Goal: Task Accomplishment & Management: Use online tool/utility

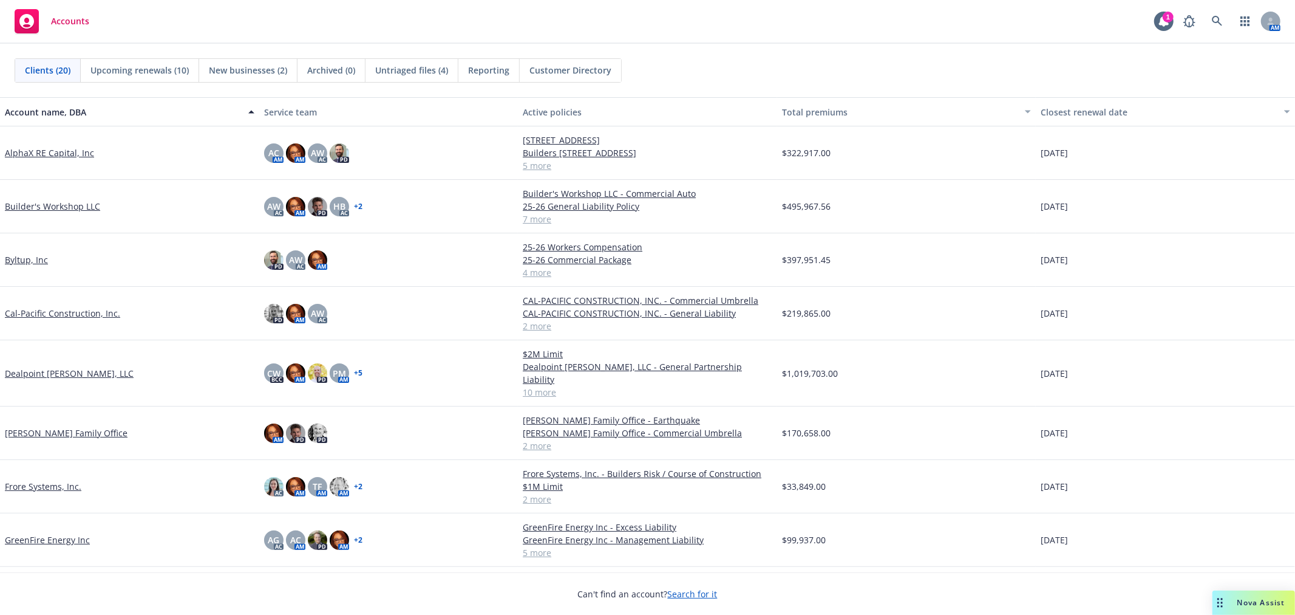
click at [46, 426] on link "[PERSON_NAME] Family Office" at bounding box center [66, 432] width 123 height 13
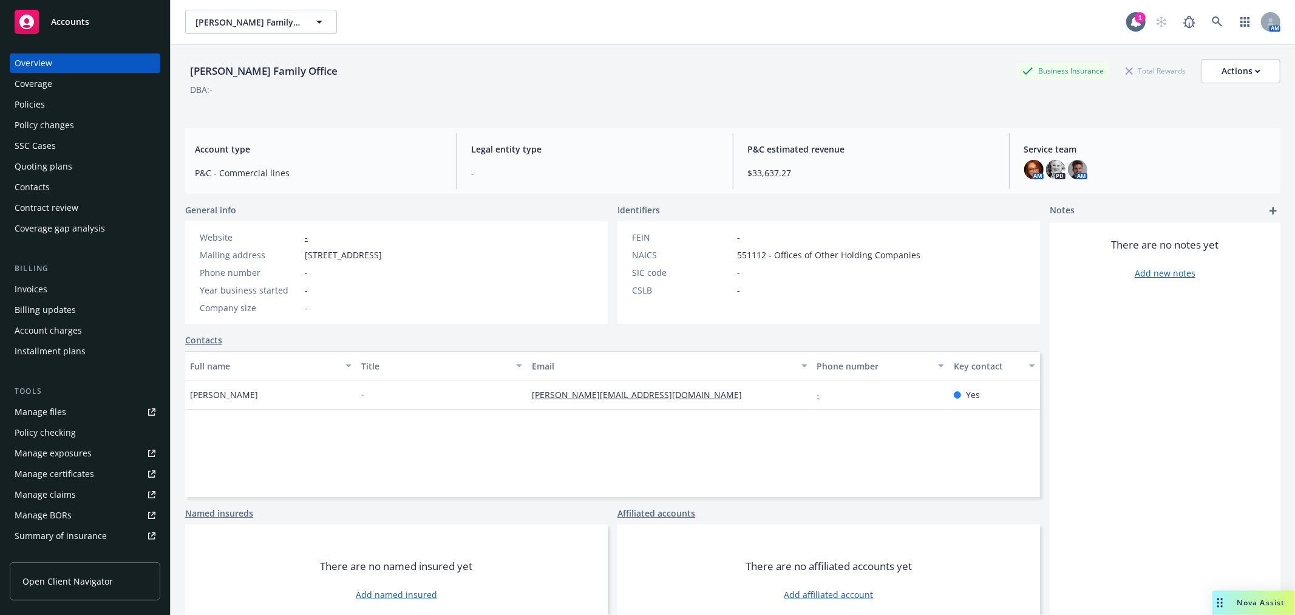
click at [1245, 605] on span "Nova Assist" at bounding box center [1262, 602] width 48 height 10
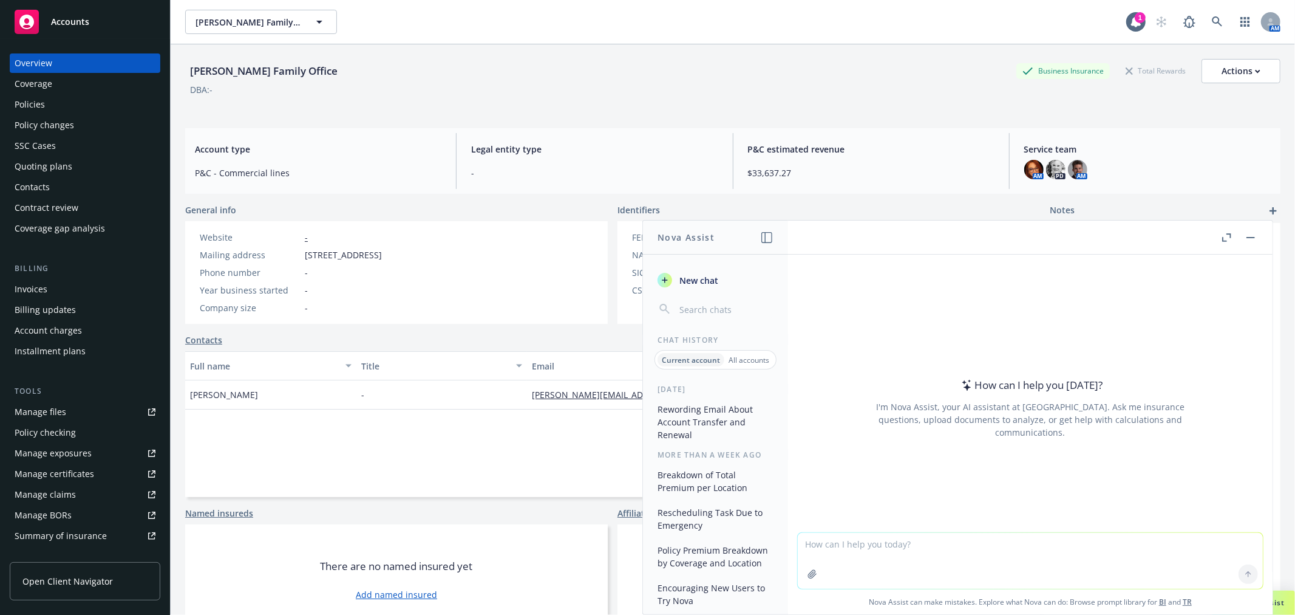
click at [829, 547] on textarea at bounding box center [1030, 561] width 465 height 56
paste textarea "Summary of Premium Changes Line 2024–25 Premium 2025–26 Premium $ Change % Chan…"
type textarea "Take this renewal information and generate a client facing email in casual lang…"
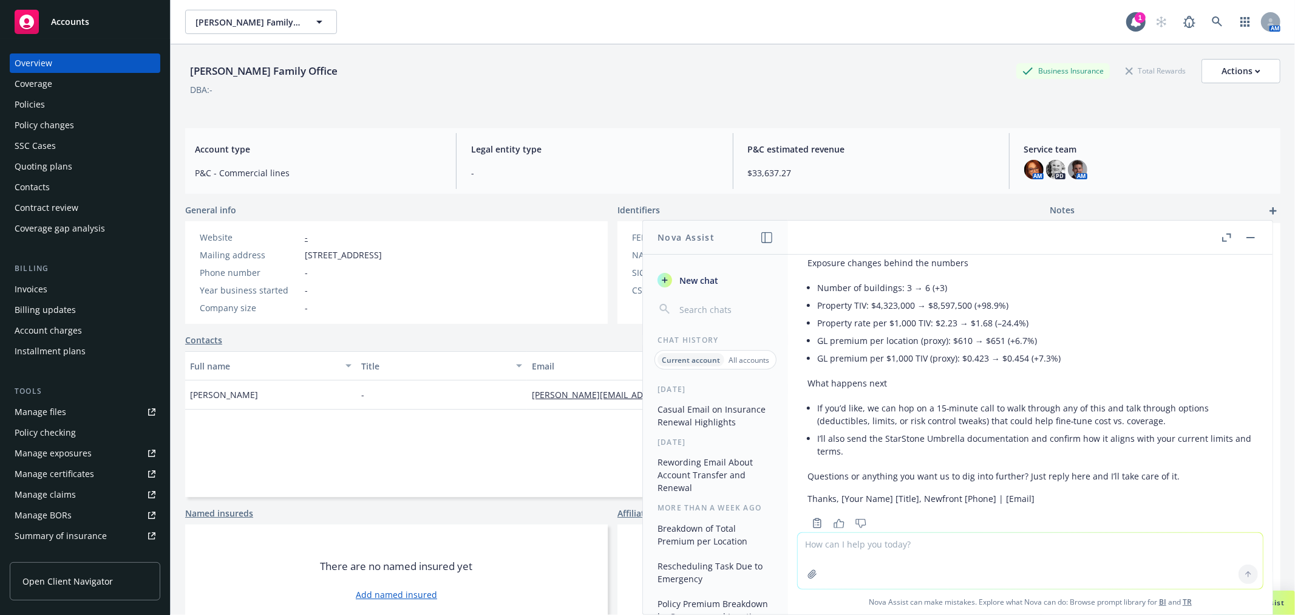
scroll to position [721, 0]
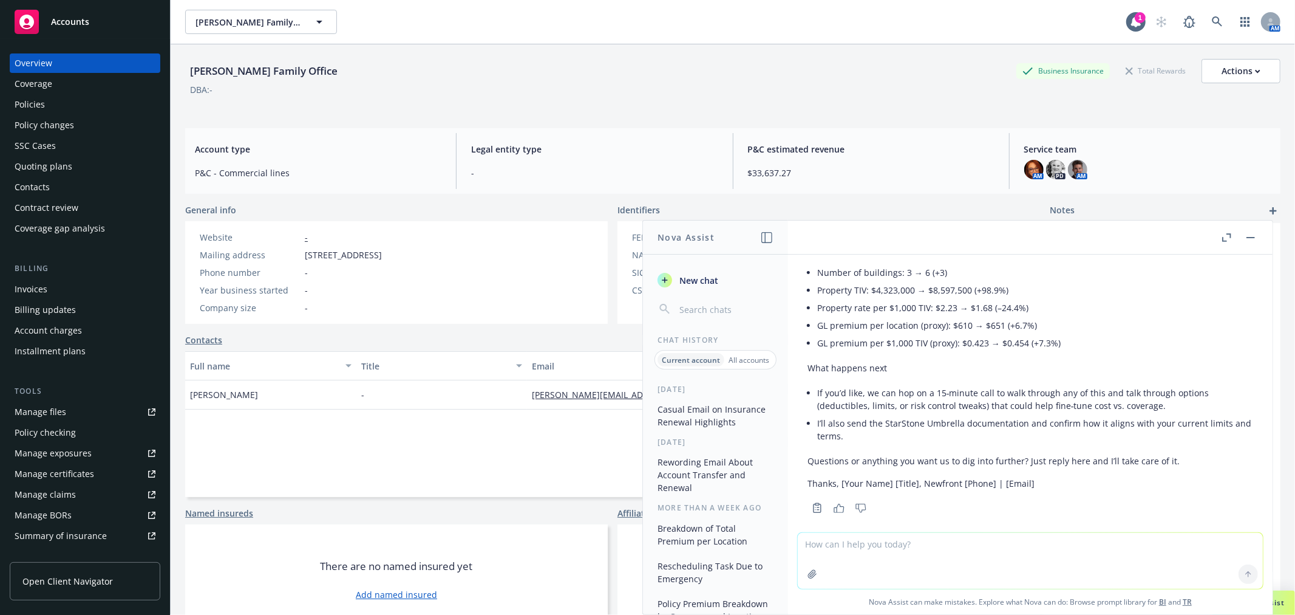
click at [936, 551] on textarea at bounding box center [1030, 561] width 465 height 56
type textarea "9"
click at [947, 531] on div at bounding box center [1030, 538] width 465 height 15
click at [967, 540] on textarea "Make it more concise, not so lengthy" at bounding box center [1030, 559] width 465 height 57
type textarea "Make it more concise, not so lengthy. Less in depth."
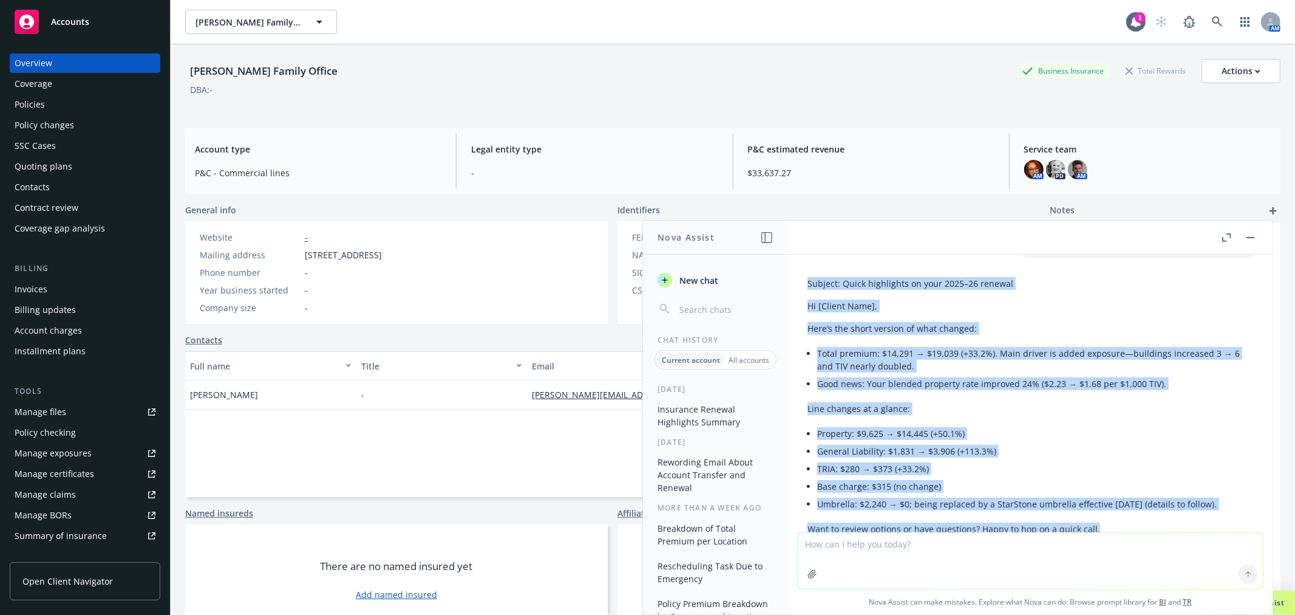
scroll to position [1084, 0]
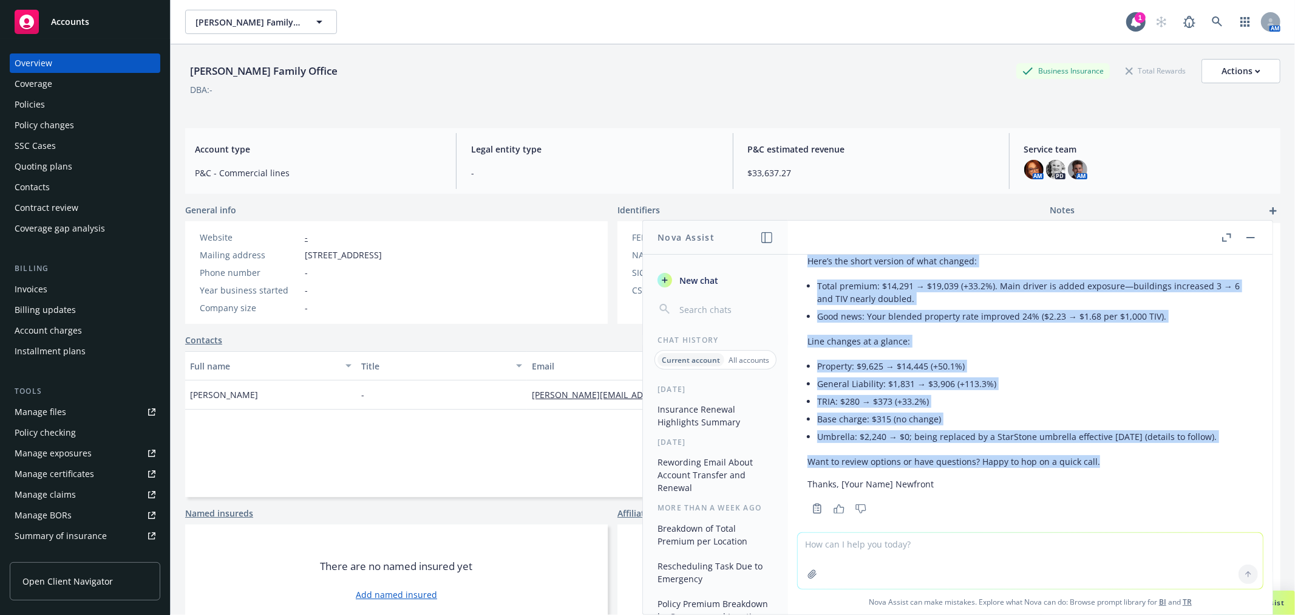
drag, startPoint x: 805, startPoint y: 268, endPoint x: 1184, endPoint y: 453, distance: 421.7
click at [1184, 453] on div "Subject: Quick highlights on your 2025–26 renewal Hi [Client Name], Here’s the …" at bounding box center [1030, 361] width 465 height 312
copy div "Subject: Quick highlights on your 2025–26 renewal Hi [Client Name], Here’s the …"
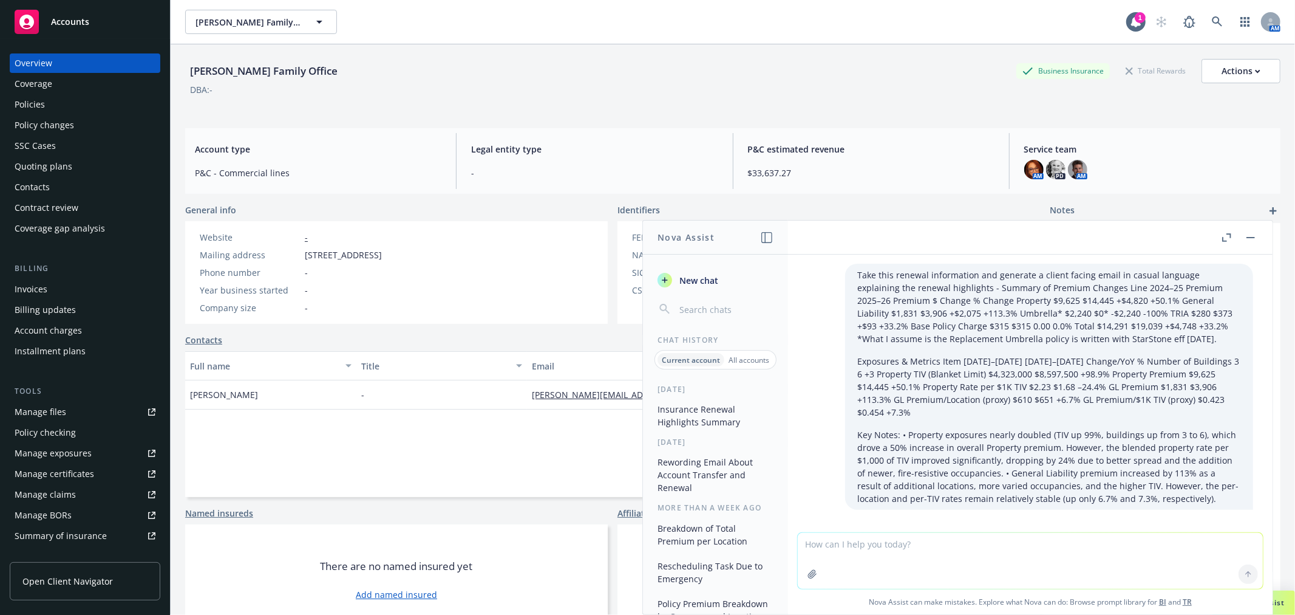
scroll to position [0, 0]
click at [1247, 237] on icon "button" at bounding box center [1251, 237] width 9 height 1
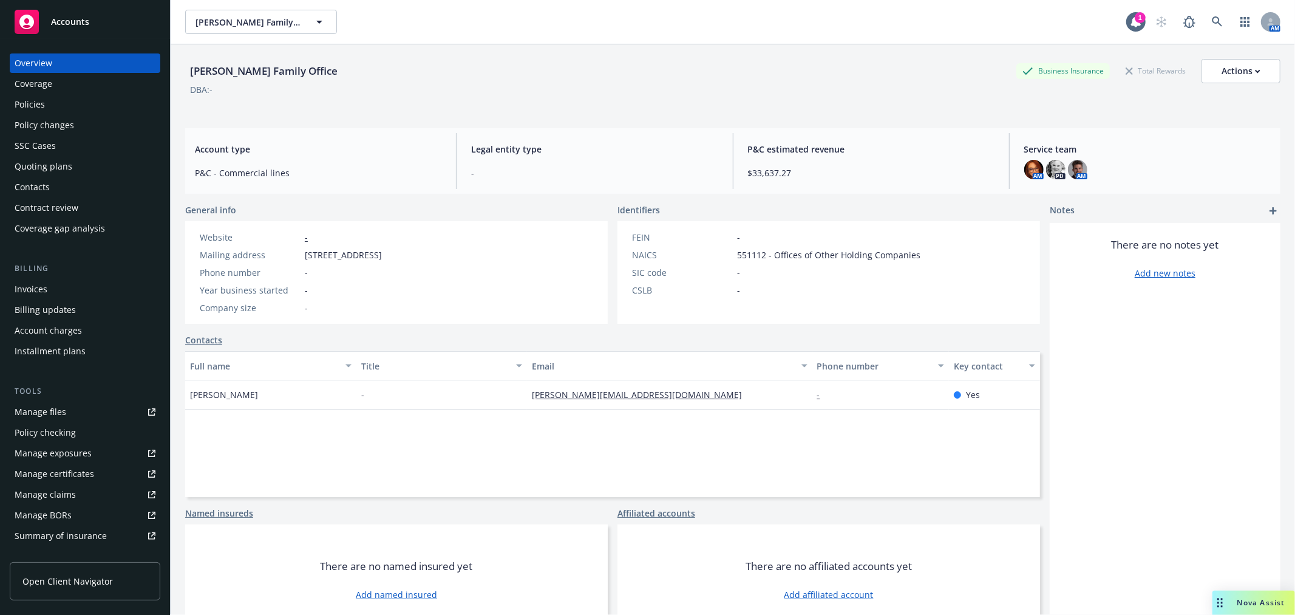
click at [69, 165] on div "Quoting plans" at bounding box center [44, 166] width 58 height 19
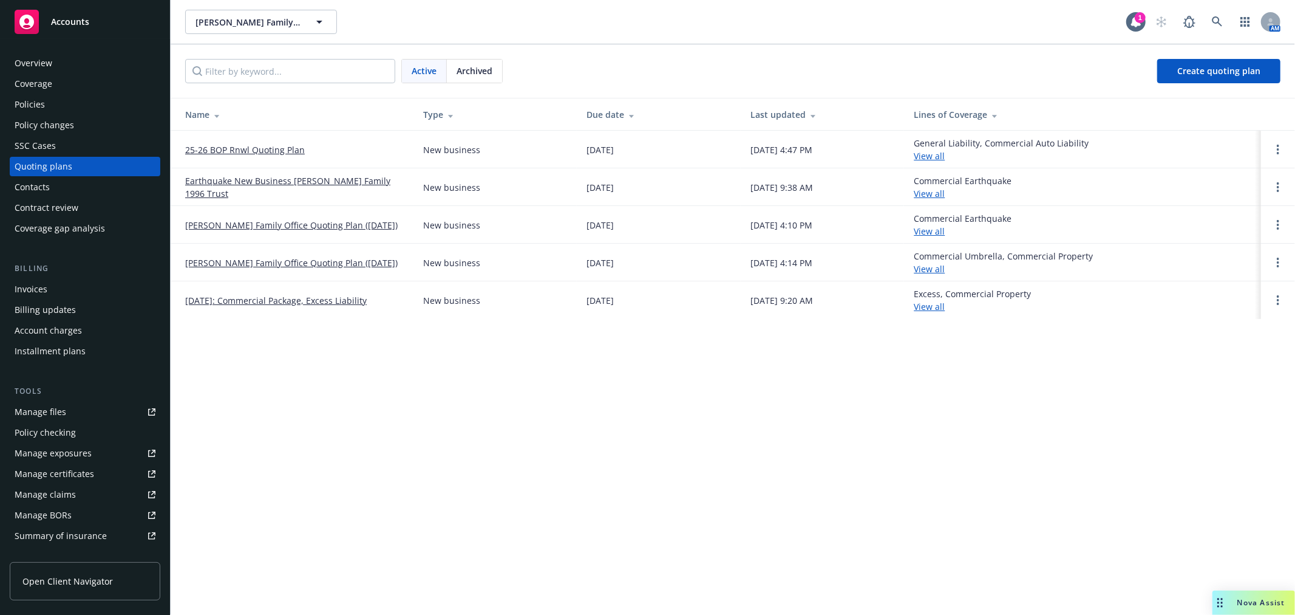
click at [247, 147] on link "25-26 BOP Rnwl Quoting Plan" at bounding box center [245, 149] width 120 height 13
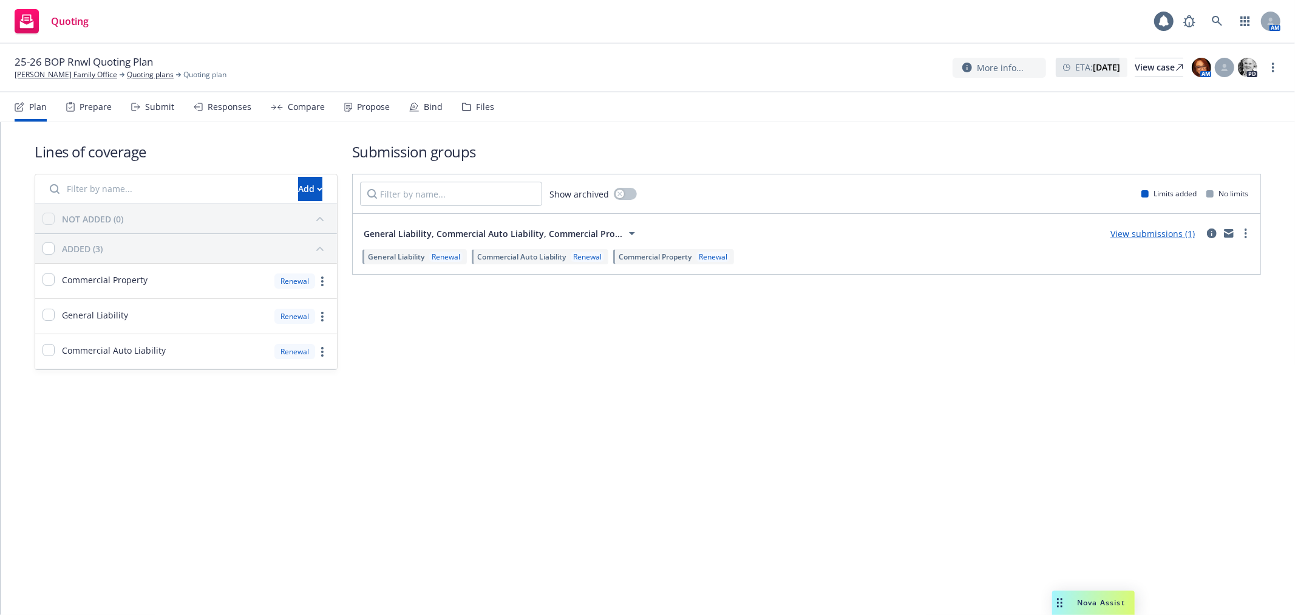
click at [379, 102] on div "Propose" at bounding box center [373, 107] width 33 height 10
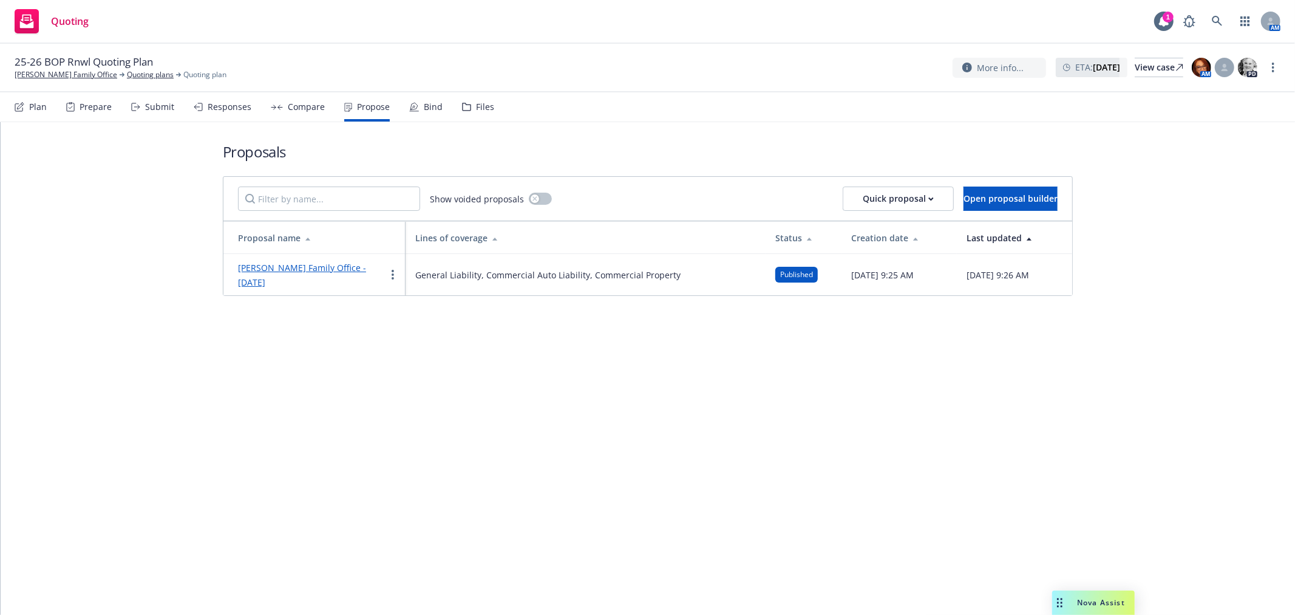
click at [313, 268] on link "Frisbie Family Office - September 2025" at bounding box center [302, 275] width 128 height 26
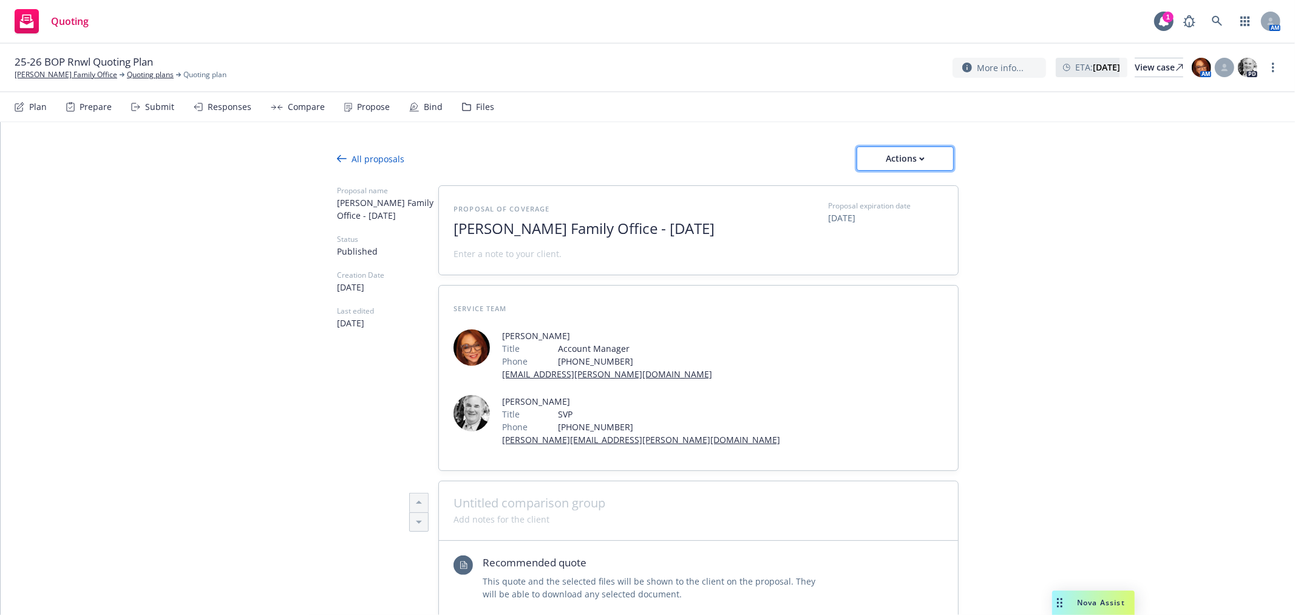
click at [930, 158] on button "Actions" at bounding box center [905, 158] width 97 height 24
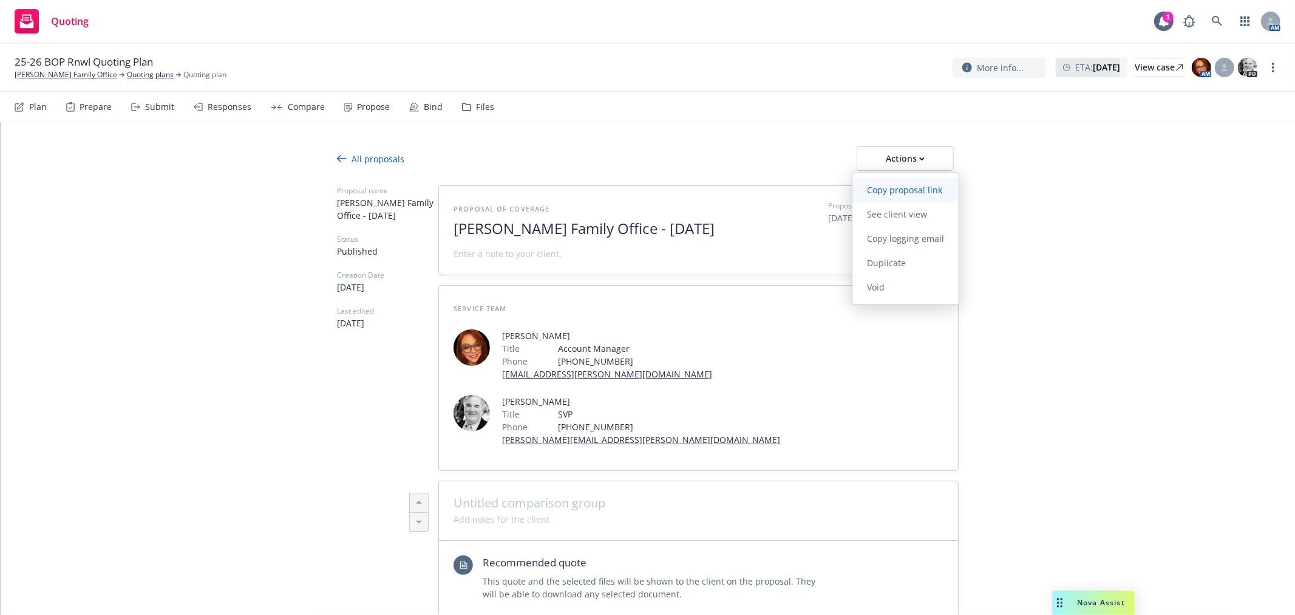
click at [930, 194] on span "Copy proposal link" at bounding box center [905, 190] width 104 height 12
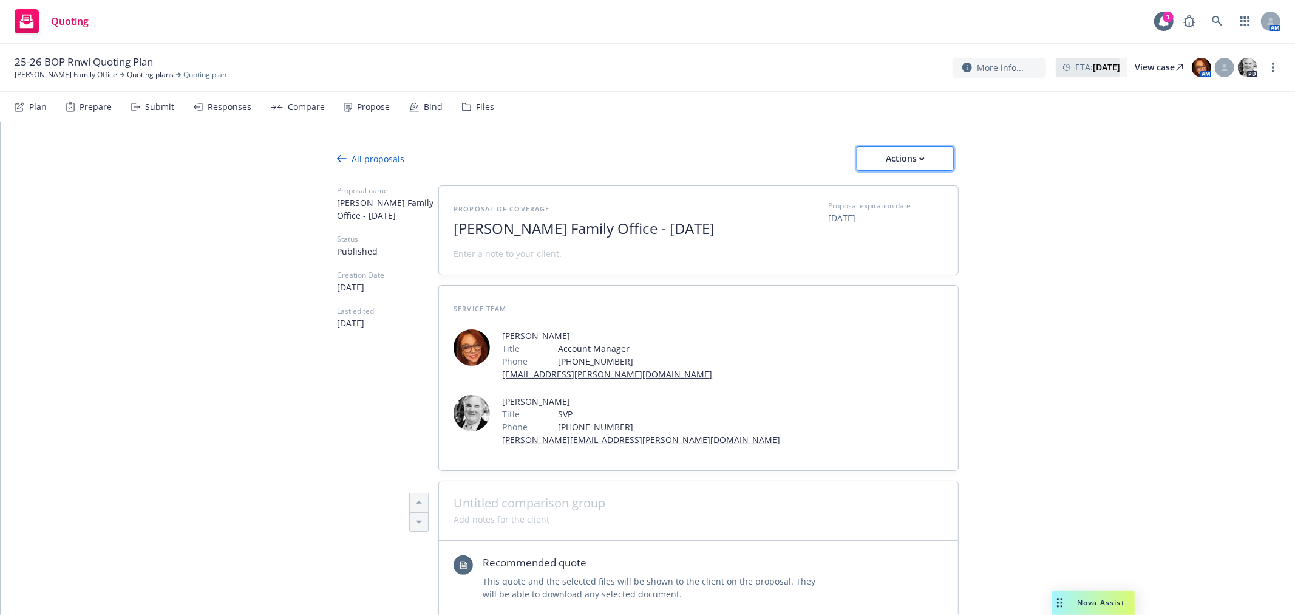
click at [918, 166] on div "Actions" at bounding box center [905, 158] width 57 height 23
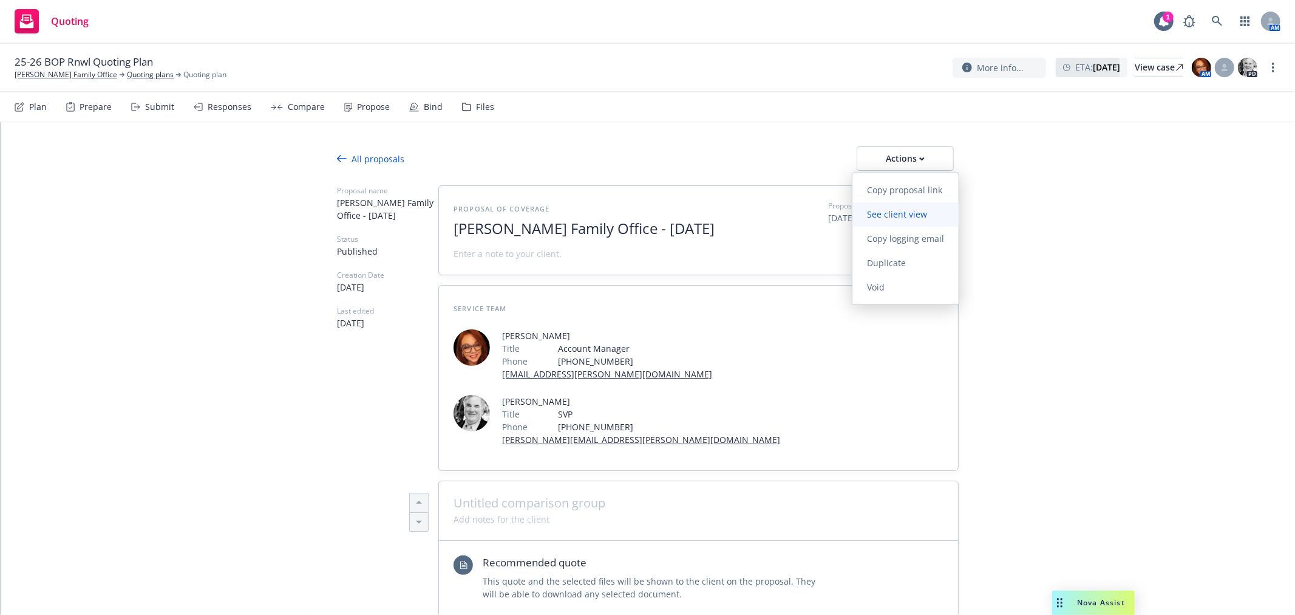
click at [922, 216] on span "See client view" at bounding box center [897, 214] width 89 height 12
type textarea "x"
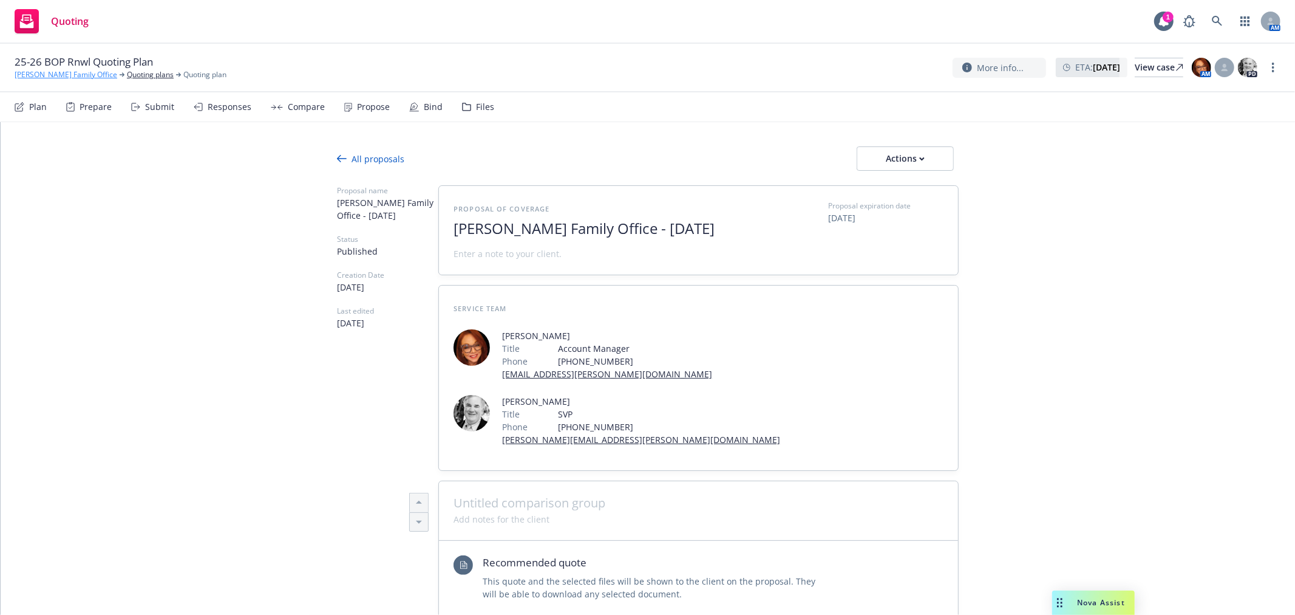
click at [46, 75] on link "[PERSON_NAME] Family Office" at bounding box center [66, 74] width 103 height 11
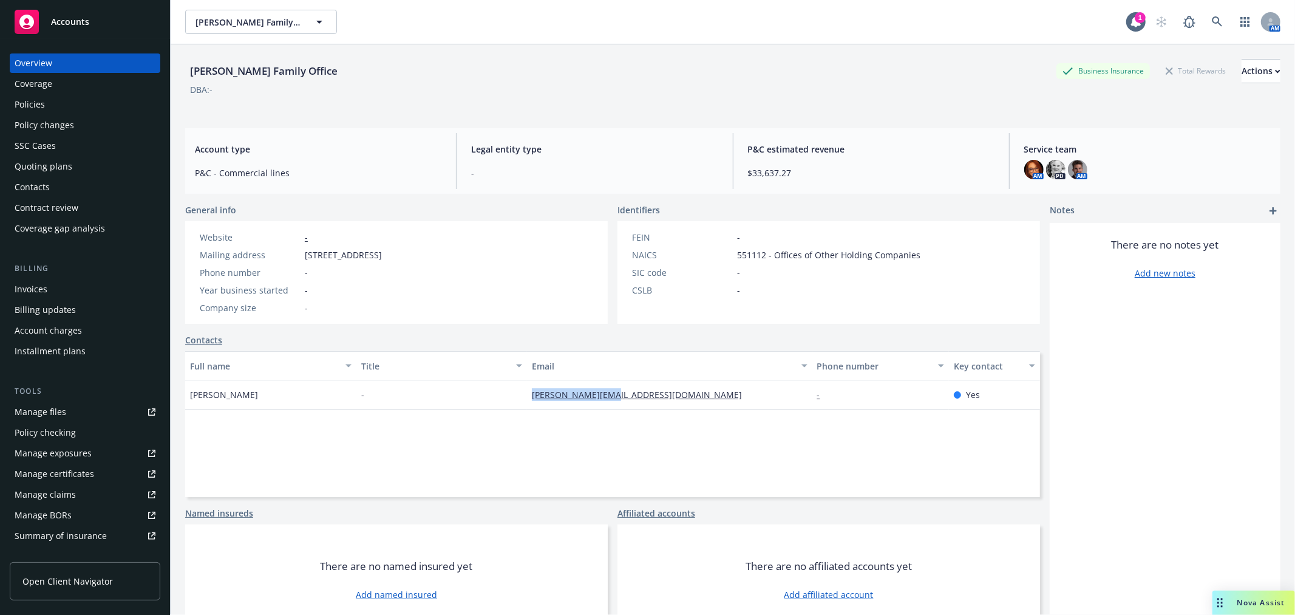
drag, startPoint x: 523, startPoint y: 399, endPoint x: 611, endPoint y: 408, distance: 88.5
click at [611, 408] on div "john@wardacpa.com" at bounding box center [669, 394] width 285 height 29
copy link "john@wardacpa.com"
click at [83, 166] on div "Quoting plans" at bounding box center [85, 166] width 141 height 19
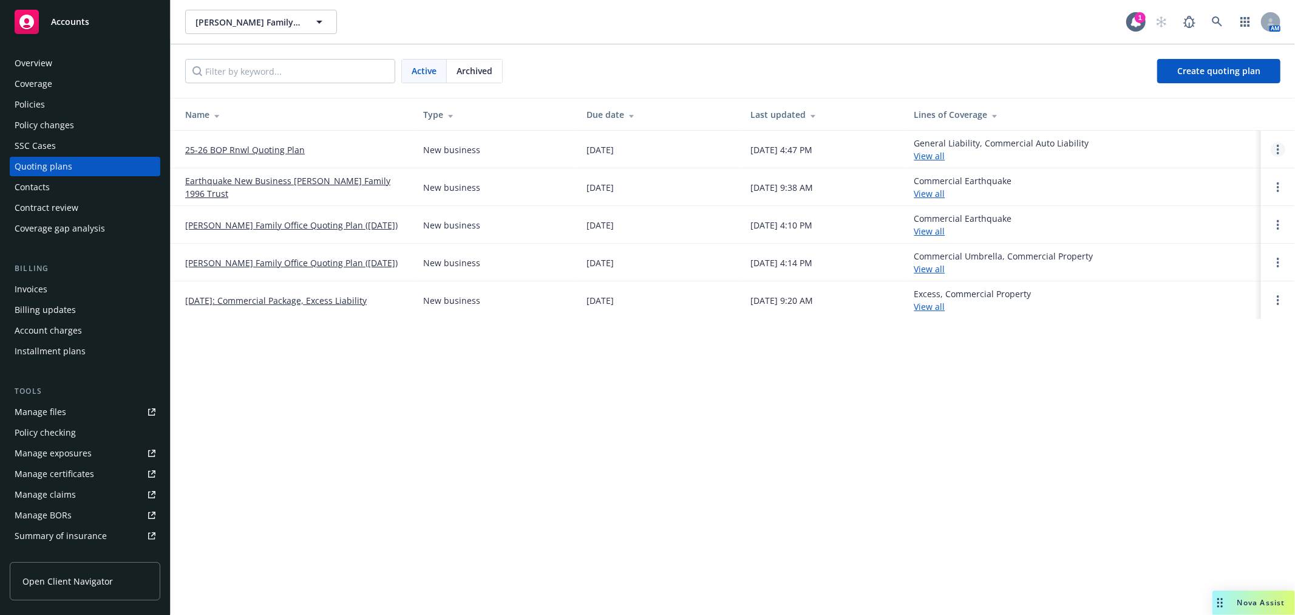
click at [1281, 147] on link "Open options" at bounding box center [1278, 149] width 15 height 15
click at [1206, 68] on span "Copy logging email" at bounding box center [1216, 67] width 106 height 12
click at [78, 22] on span "Accounts" at bounding box center [70, 22] width 38 height 10
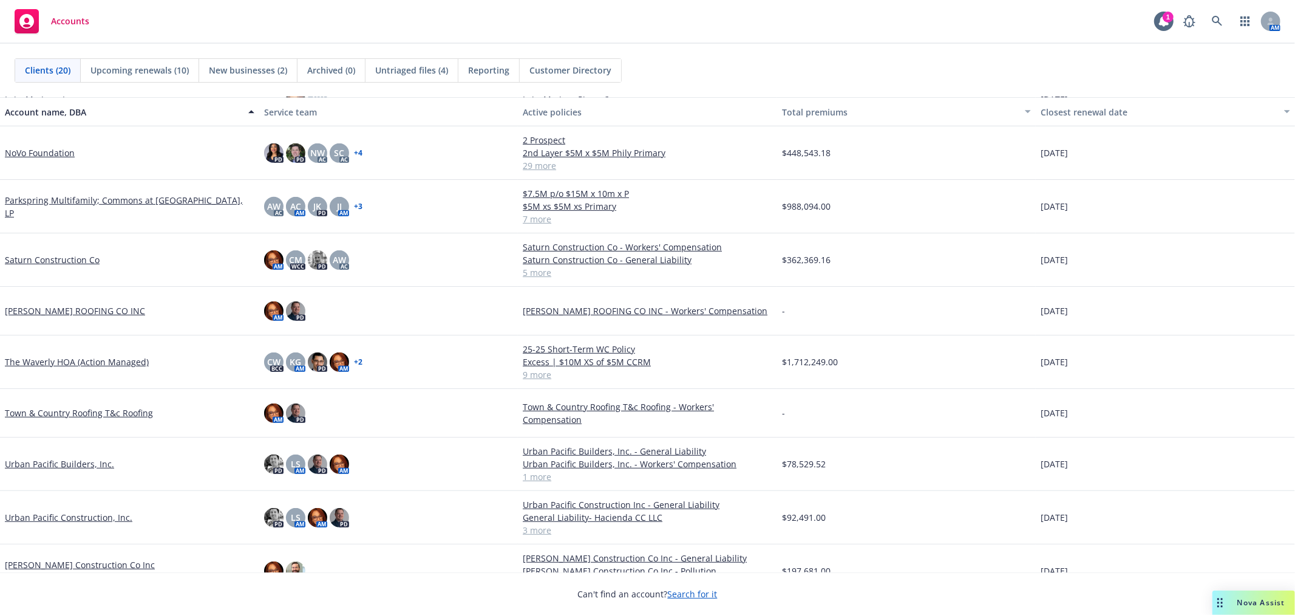
scroll to position [565, 0]
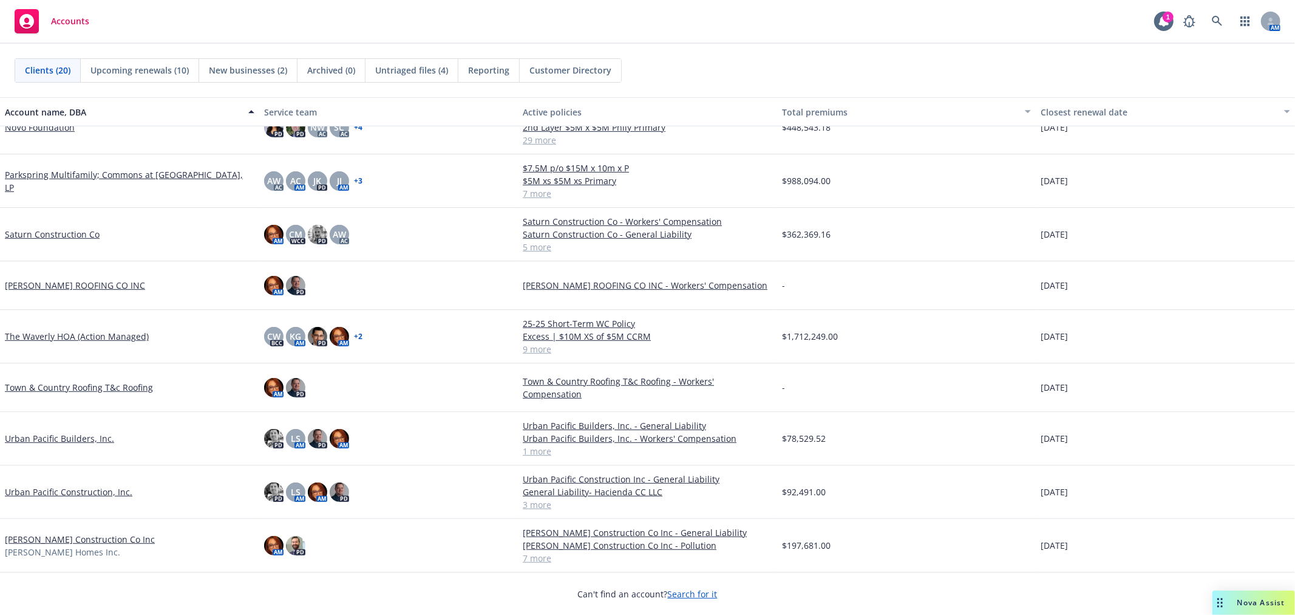
click at [62, 438] on link "Urban Pacific Builders, Inc." at bounding box center [59, 438] width 109 height 13
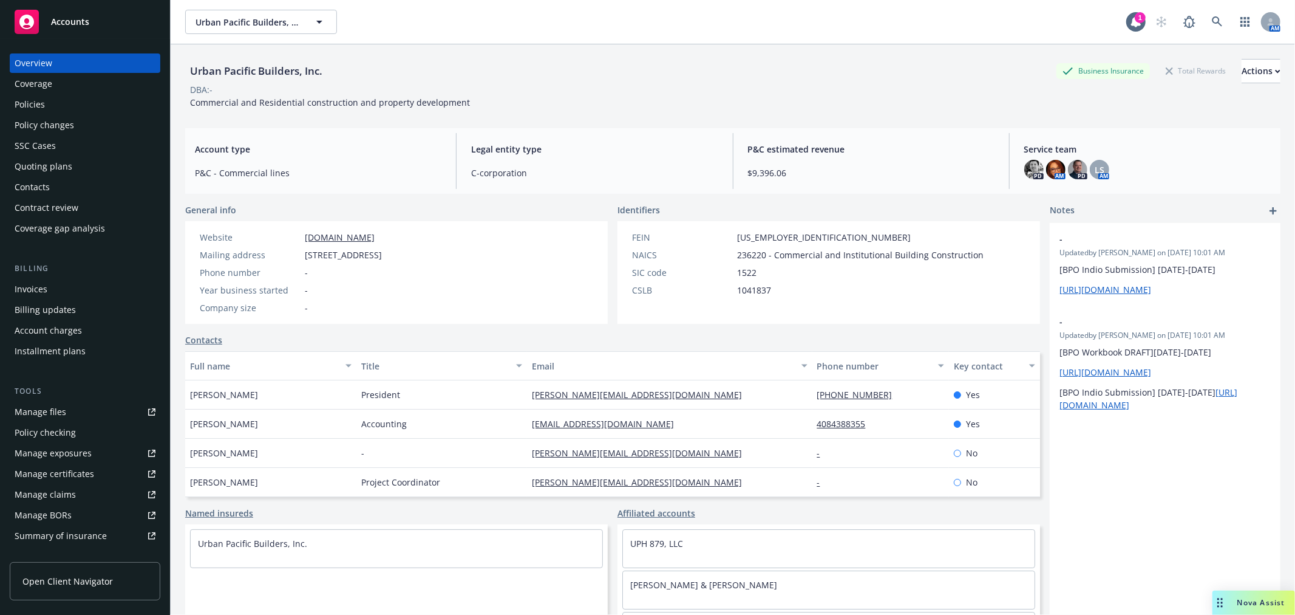
click at [38, 104] on div "Policies" at bounding box center [30, 104] width 30 height 19
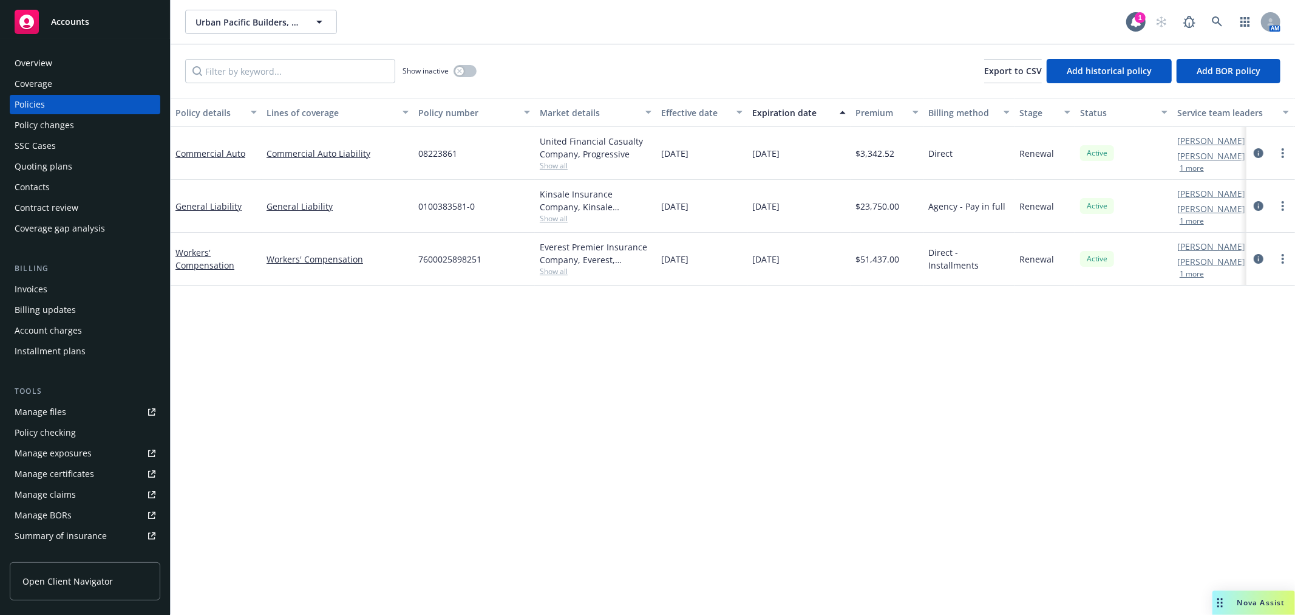
click at [41, 407] on div "Manage files" at bounding box center [41, 411] width 52 height 19
drag, startPoint x: 412, startPoint y: 157, endPoint x: 466, endPoint y: 154, distance: 54.1
click at [466, 154] on div "Commercial Auto Commercial Auto Liability 08223861 United Financial Casualty Co…" at bounding box center [757, 153] width 1172 height 53
copy div "08223861"
click at [72, 409] on link "Manage files" at bounding box center [85, 411] width 151 height 19
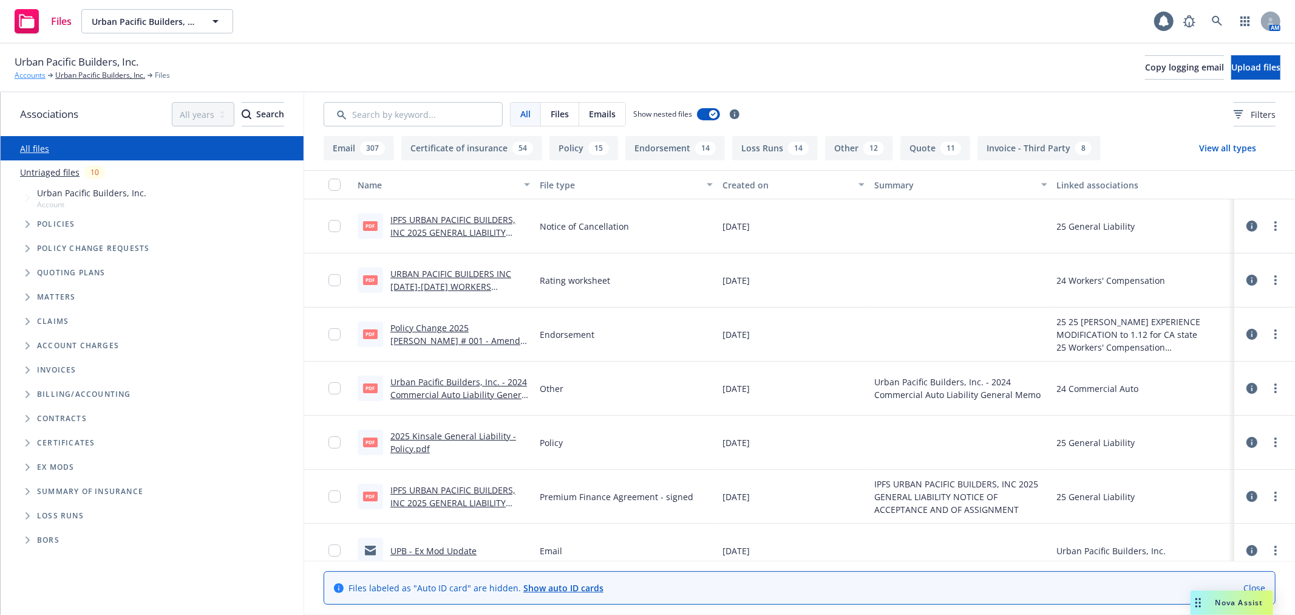
click at [29, 73] on link "Accounts" at bounding box center [30, 75] width 31 height 11
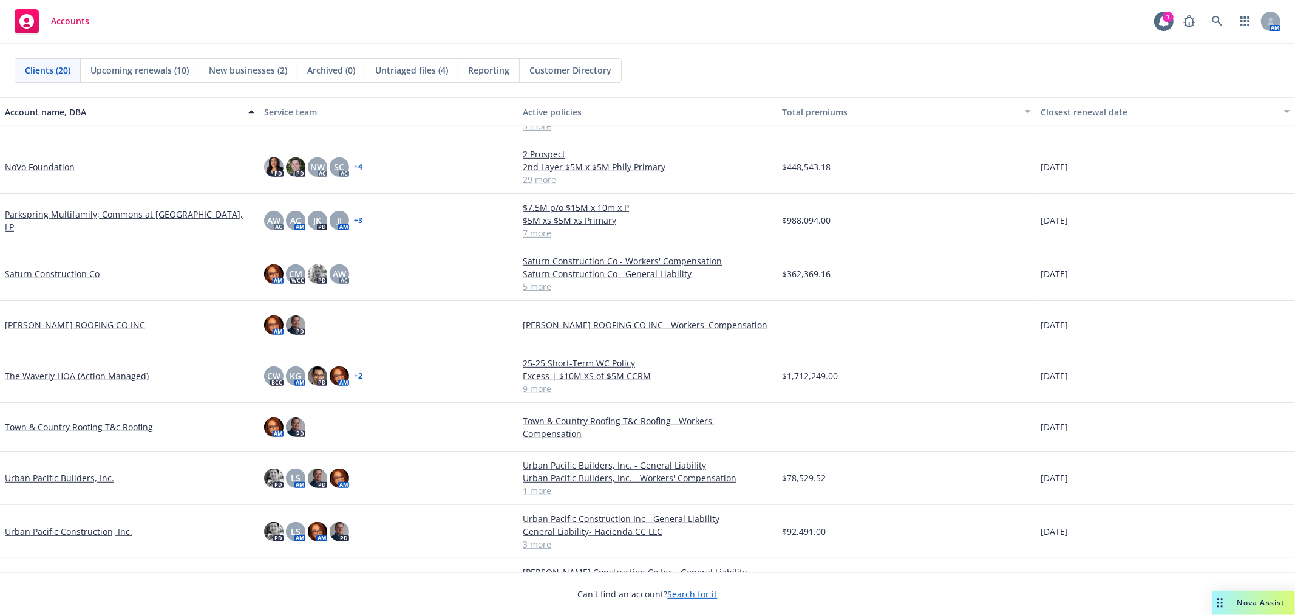
scroll to position [565, 0]
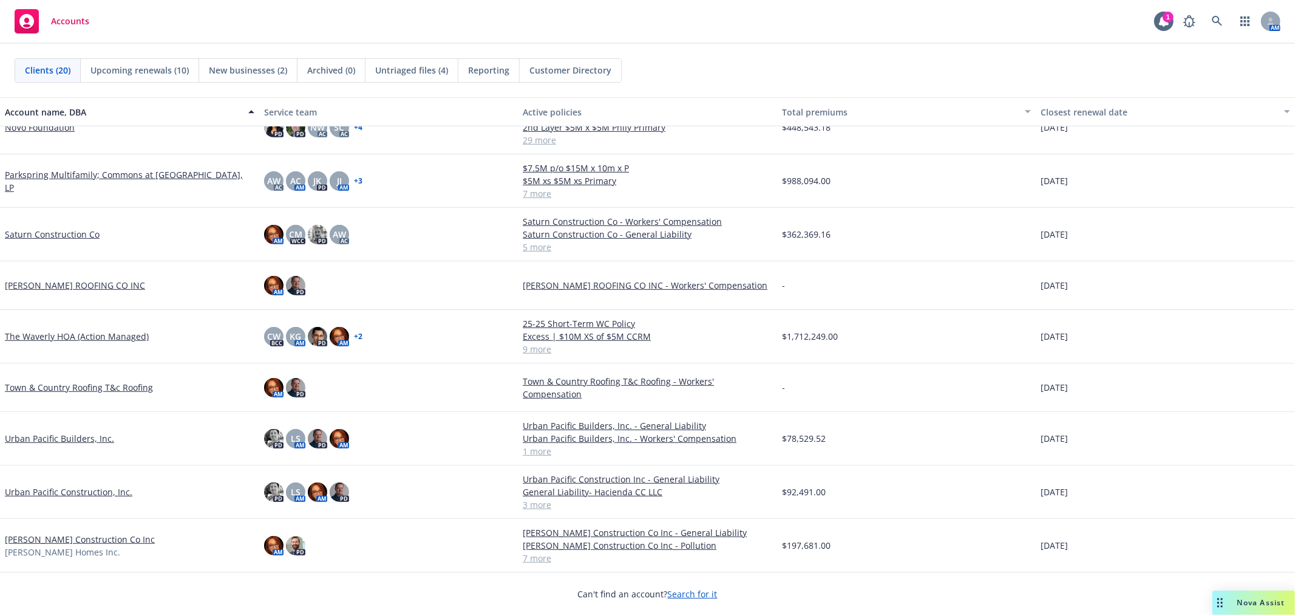
click at [70, 472] on div "Urban Pacific Construction, Inc." at bounding box center [129, 491] width 259 height 53
click at [33, 485] on link "Urban Pacific Construction, Inc." at bounding box center [69, 491] width 128 height 13
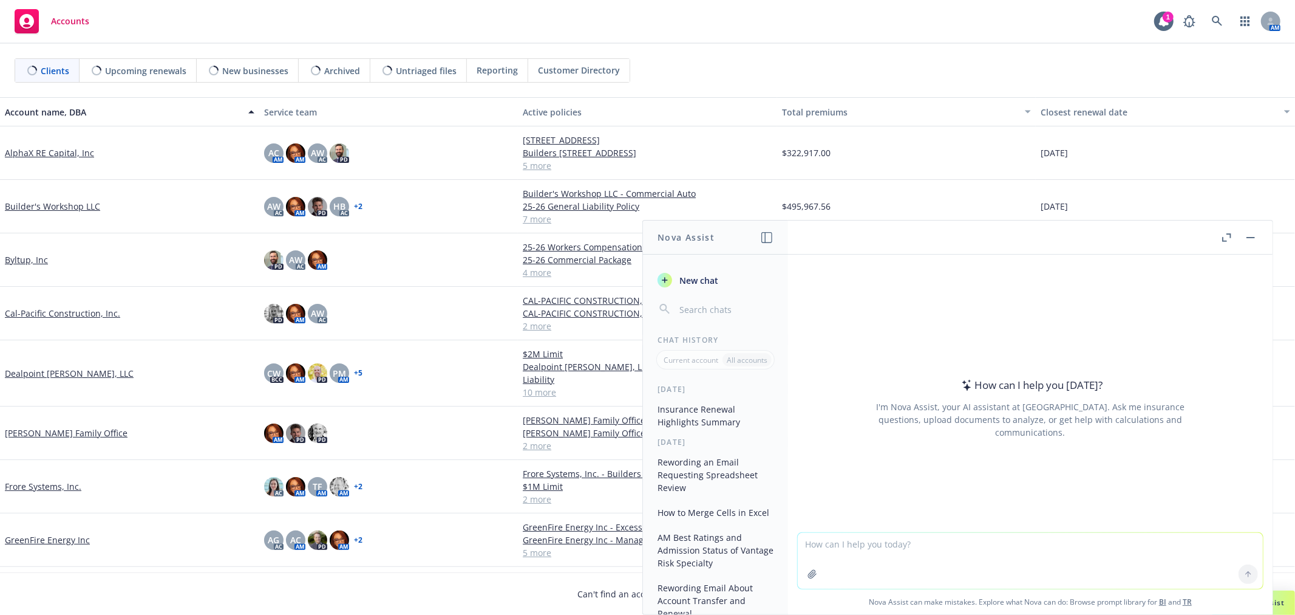
click at [901, 547] on textarea at bounding box center [1030, 561] width 465 height 56
paste textarea "Hi [PERSON_NAME], you can give me a call anytime, I am pretty open [DATE]. We w…"
type textarea "reword this email - Hi [PERSON_NAME], you can give me a call anytime, I am pret…"
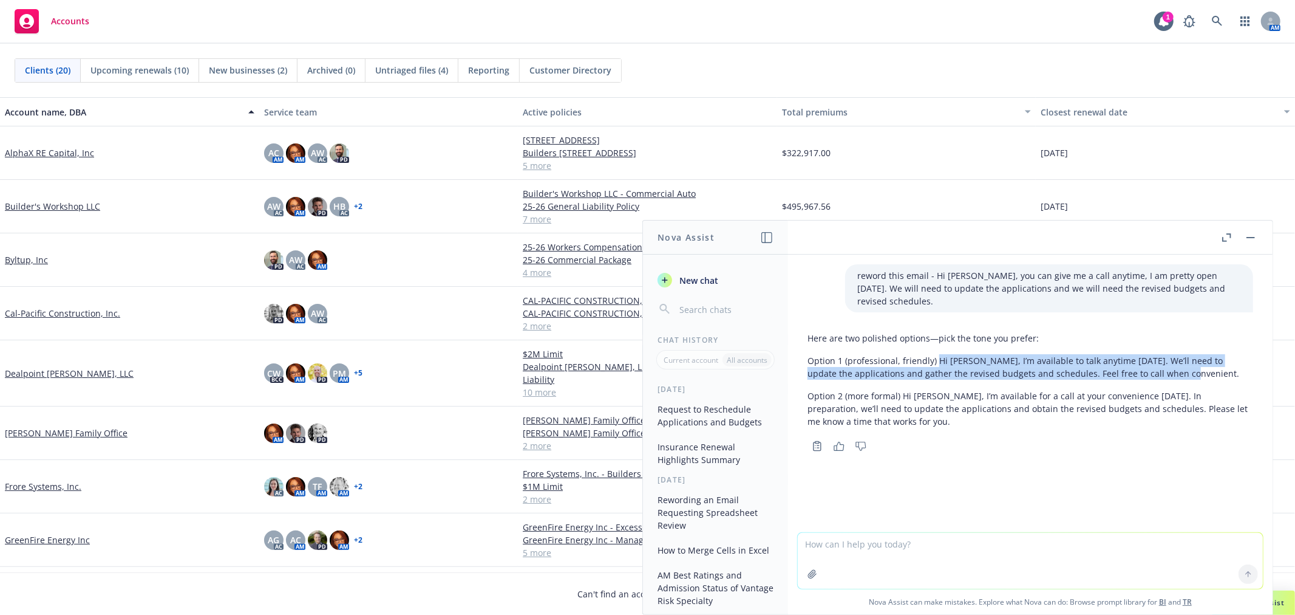
drag, startPoint x: 934, startPoint y: 346, endPoint x: 1187, endPoint y: 361, distance: 253.0
click at [1187, 361] on p "Option 1 (professional, friendly) Hi [PERSON_NAME], I’m available to talk anyti…" at bounding box center [1031, 367] width 446 height 26
copy p "Hi [PERSON_NAME], I’m available to talk anytime [DATE]. We’ll need to update th…"
